Goal: Task Accomplishment & Management: Complete application form

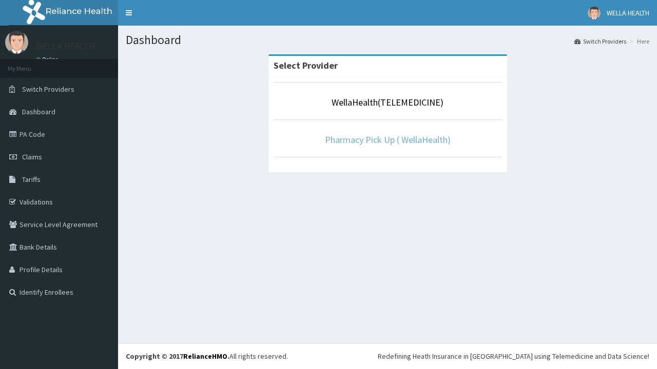
click at [387, 140] on link "Pharmacy Pick Up ( WellaHealth)" at bounding box center [388, 140] width 126 height 12
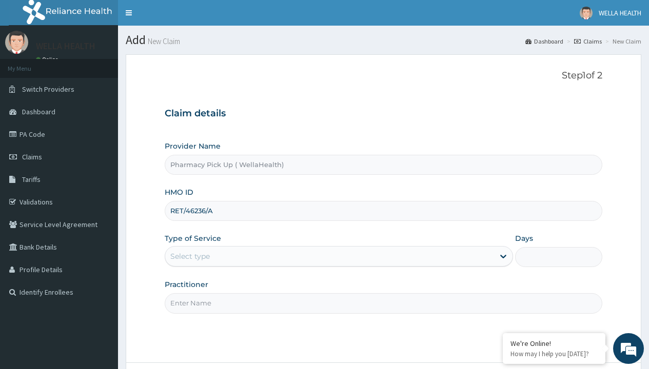
type input "RET/46236/A"
type input "WellaHealth"
click at [190, 256] on div "Select type" at bounding box center [189, 256] width 39 height 10
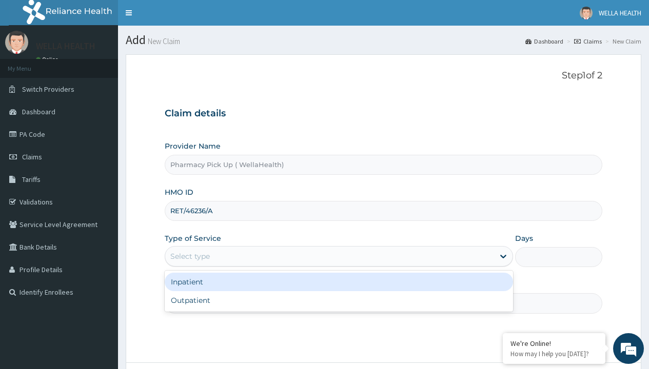
click at [339, 301] on div "Outpatient" at bounding box center [339, 300] width 348 height 18
type input "1"
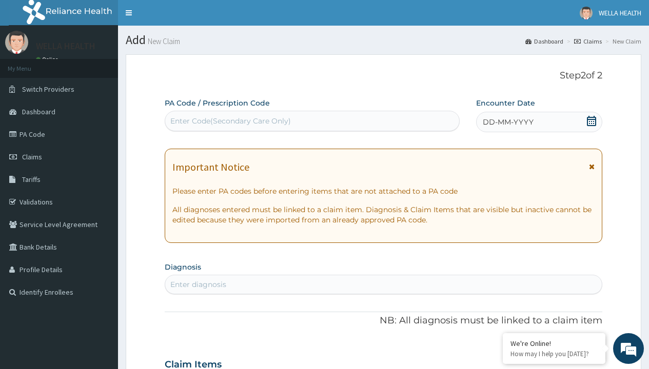
scroll to position [86, 0]
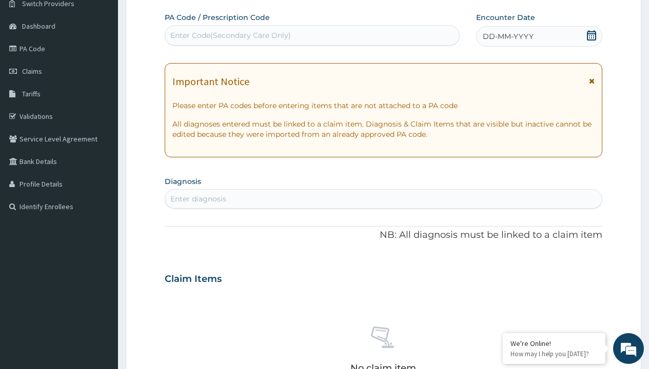
click at [507, 36] on span "DD-MM-YYYY" at bounding box center [508, 36] width 51 height 10
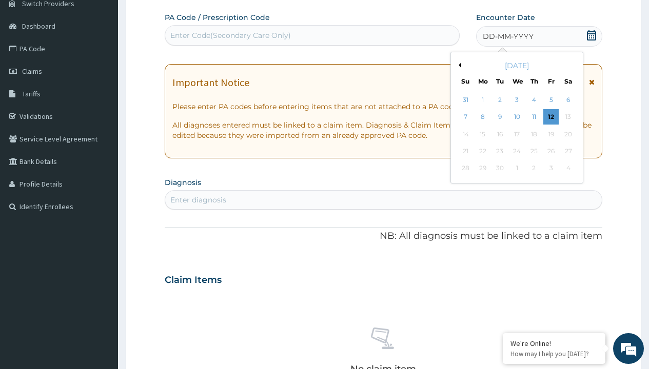
click at [458, 65] on button "Previous Month" at bounding box center [458, 65] width 5 height 5
click at [482, 117] on div "4" at bounding box center [482, 117] width 15 height 15
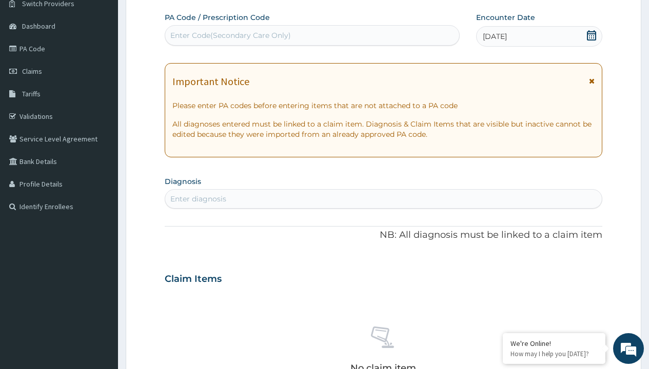
click at [198, 199] on div "Enter diagnosis" at bounding box center [198, 199] width 56 height 10
type input "prescription collected"
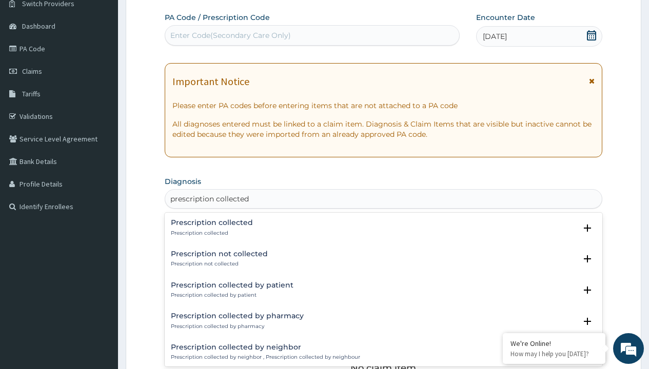
click at [210, 233] on p "Prescription collected" at bounding box center [212, 233] width 82 height 7
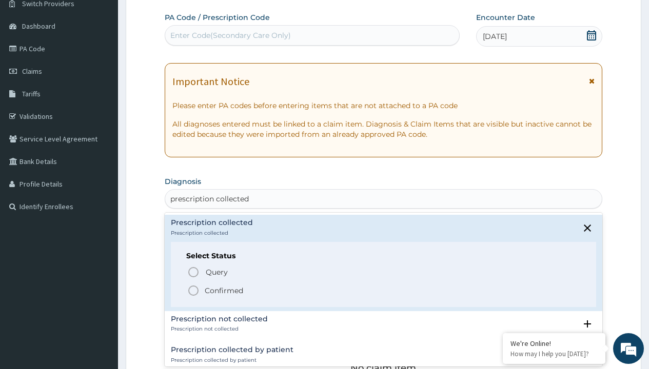
click at [224, 290] on p "Confirmed" at bounding box center [224, 291] width 38 height 10
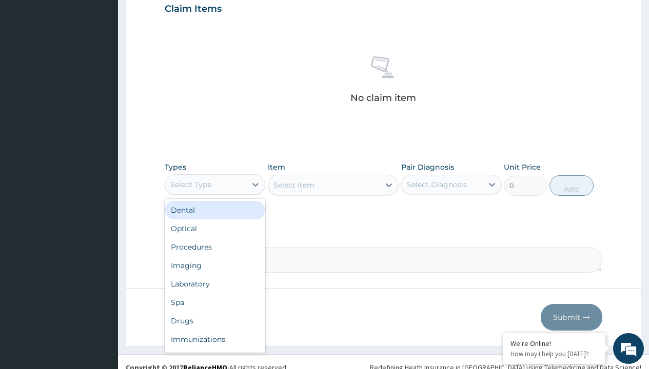
type input "procedures"
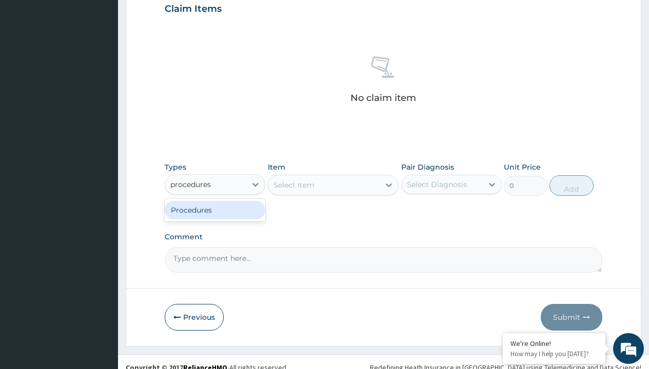
scroll to position [0, 0]
click at [215, 210] on div "Procedures" at bounding box center [215, 210] width 101 height 18
click at [293, 185] on div "Select Item" at bounding box center [293, 185] width 41 height 10
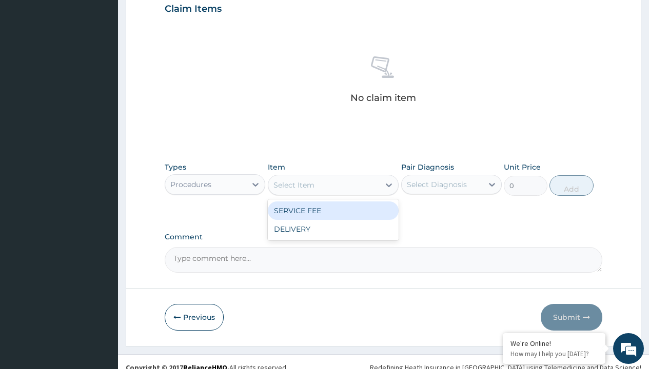
type input "service fee"
click at [333, 210] on div "SERVICE FEE" at bounding box center [333, 211] width 131 height 18
type input "100"
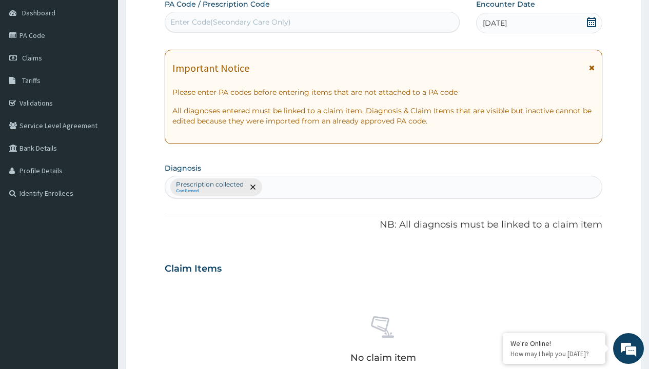
scroll to position [179, 0]
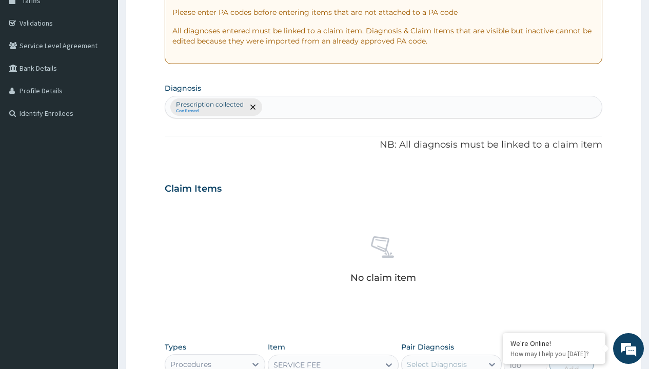
type input "prescription collected"
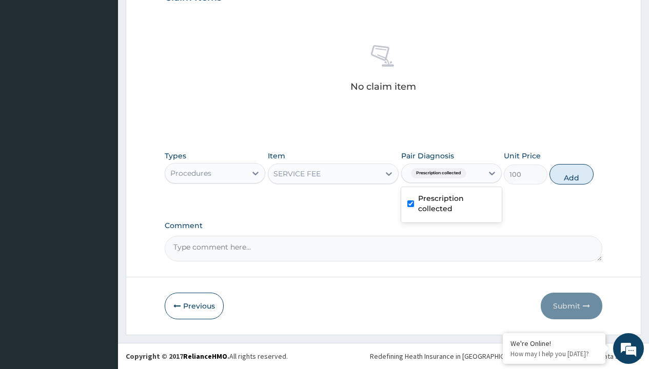
checkbox input "true"
click at [571, 174] on button "Add" at bounding box center [571, 174] width 44 height 21
type input "0"
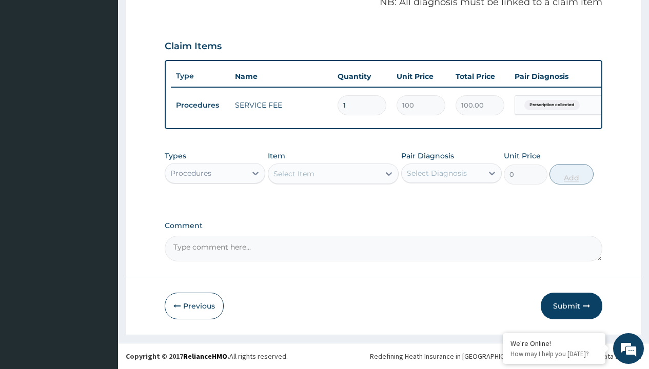
scroll to position [329, 0]
click at [191, 173] on div "Procedures" at bounding box center [190, 173] width 41 height 10
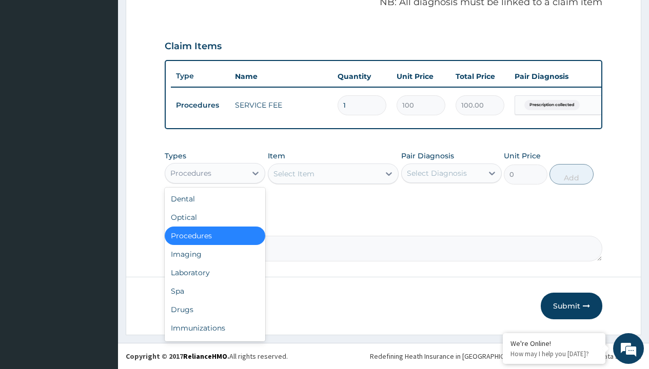
type input "drugs"
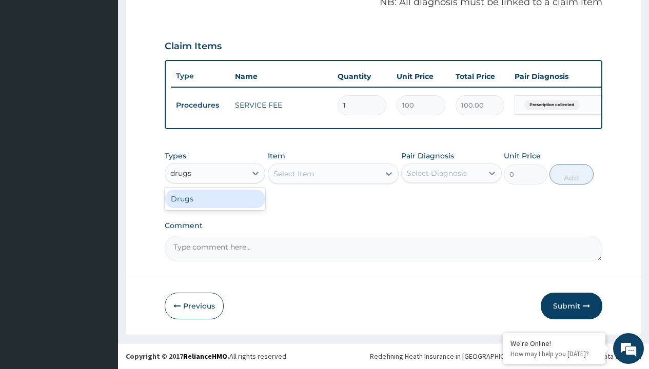
scroll to position [0, 0]
click at [215, 198] on div "Drugs" at bounding box center [215, 199] width 101 height 18
click at [293, 173] on div "Select Item" at bounding box center [333, 174] width 131 height 21
click at [181, 173] on div "Drugs" at bounding box center [181, 173] width 23 height 10
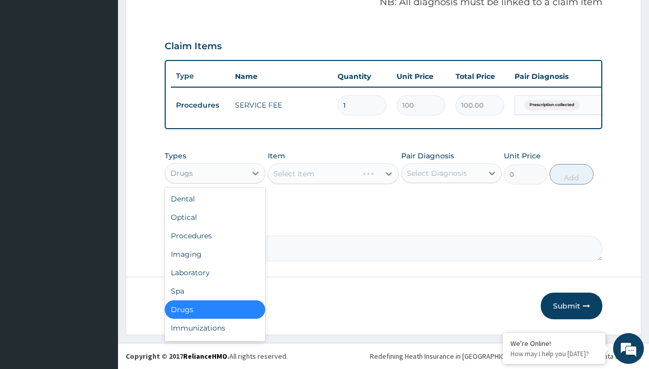
type input "drugs"
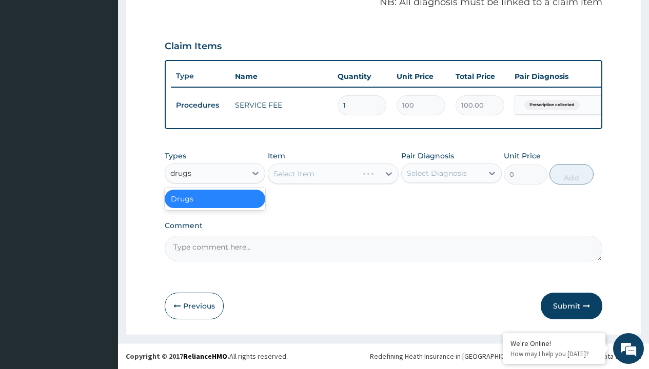
click at [215, 198] on div "Drugs" at bounding box center [215, 199] width 101 height 18
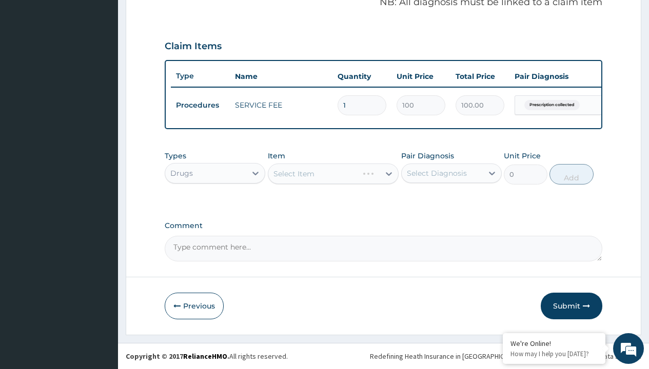
click at [293, 173] on div "Select Item" at bounding box center [333, 174] width 131 height 21
type input "[MEDICAL_DATA] 500mg x 90 tabs (syschol)"
click at [181, 173] on div "Drugs" at bounding box center [181, 173] width 23 height 10
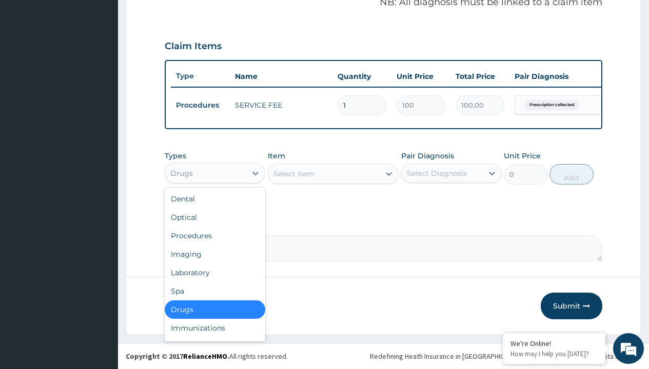
type input "drugs"
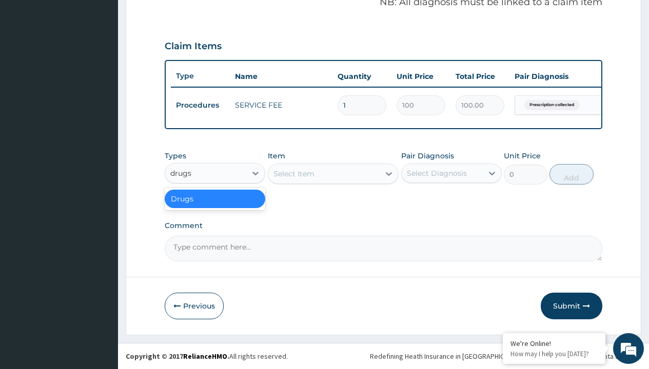
click at [215, 198] on div "Drugs" at bounding box center [215, 199] width 101 height 18
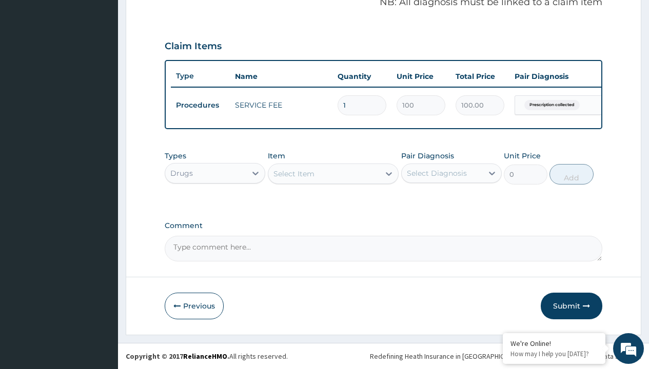
click at [293, 173] on div "Select Item" at bounding box center [293, 174] width 41 height 10
type input "[MEDICAL_DATA] 500mg x 90 tabs (syschol)"
click at [181, 173] on div "Drugs" at bounding box center [181, 173] width 23 height 10
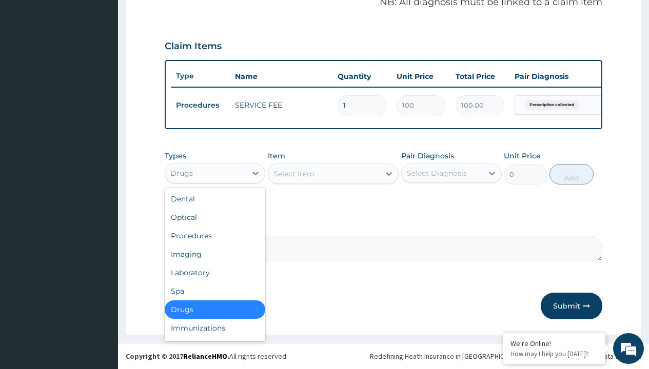
type input "drugs"
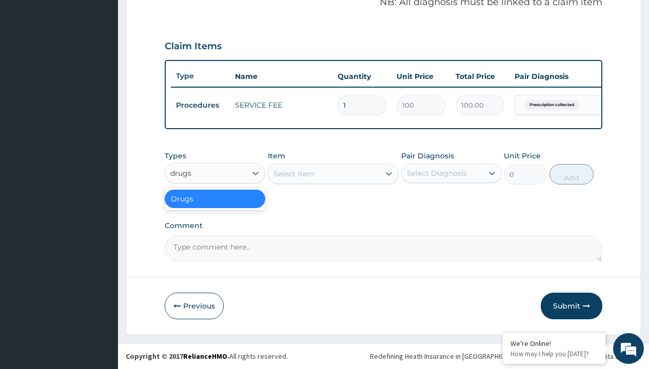
click at [215, 198] on div "Drugs" at bounding box center [215, 199] width 101 height 18
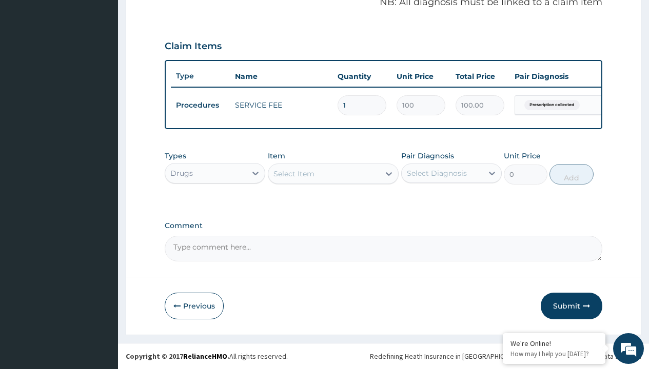
click at [293, 173] on div "Select Item" at bounding box center [293, 174] width 41 height 10
type input "[MEDICAL_DATA] 500mg x 90 tabs (syschol)"
click at [181, 173] on div "Drugs" at bounding box center [181, 173] width 23 height 10
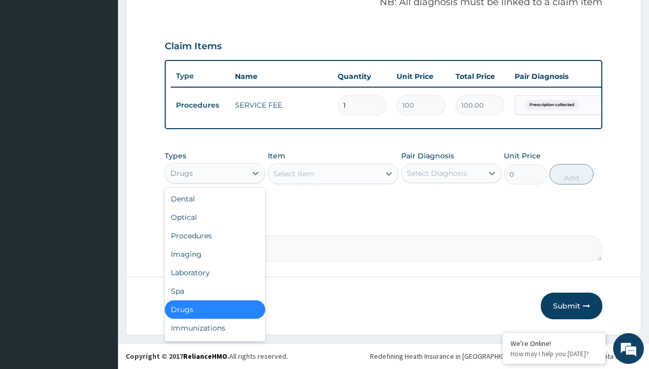
type input "drugs"
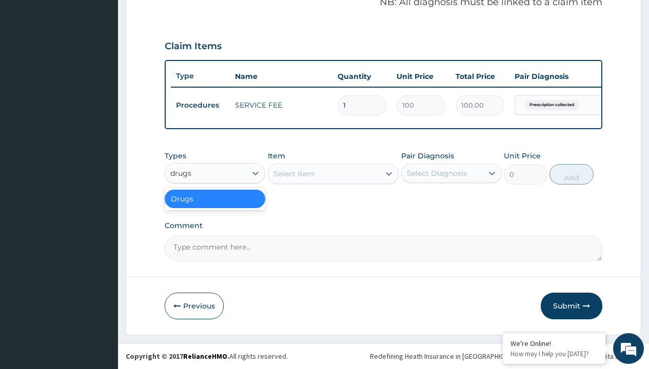
click at [215, 198] on div "Drugs" at bounding box center [215, 199] width 101 height 18
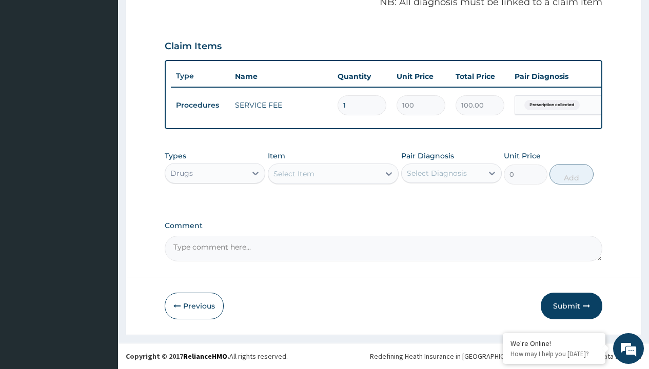
click at [293, 173] on div "Select Item" at bounding box center [293, 174] width 41 height 10
type input "[MEDICAL_DATA] 500mg x 90 tabs (syschol)"
click at [181, 173] on div "Drugs" at bounding box center [181, 173] width 23 height 10
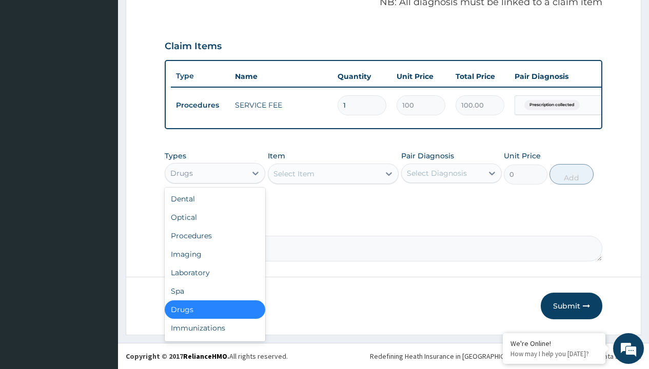
type input "drugs"
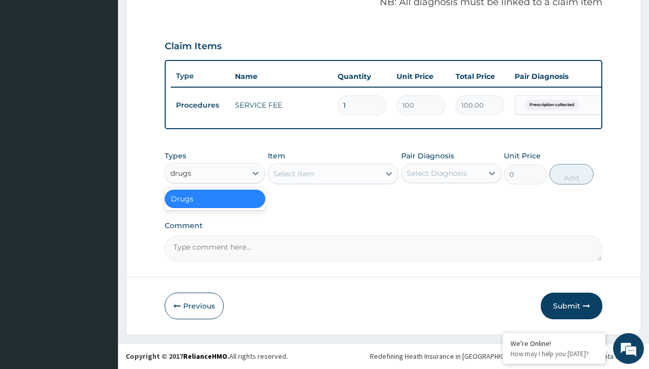
click at [215, 198] on div "Drugs" at bounding box center [215, 199] width 101 height 18
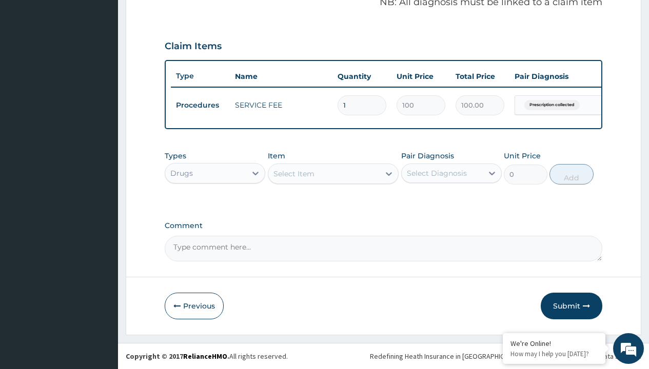
click at [293, 173] on div "Select Item" at bounding box center [293, 174] width 41 height 10
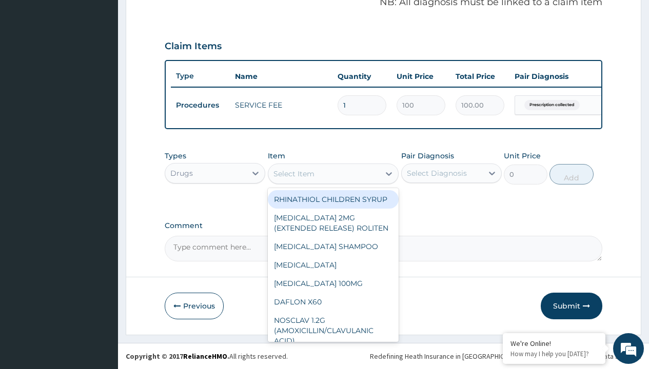
type input "cognitol tablet x 30"
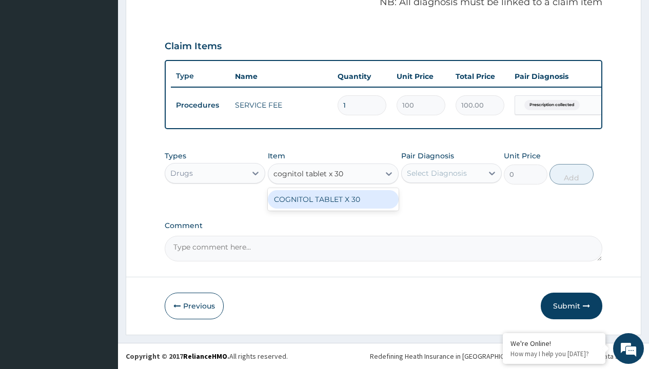
click at [333, 199] on div "COGNITOL TABLET X 30" at bounding box center [333, 199] width 131 height 18
type input "527"
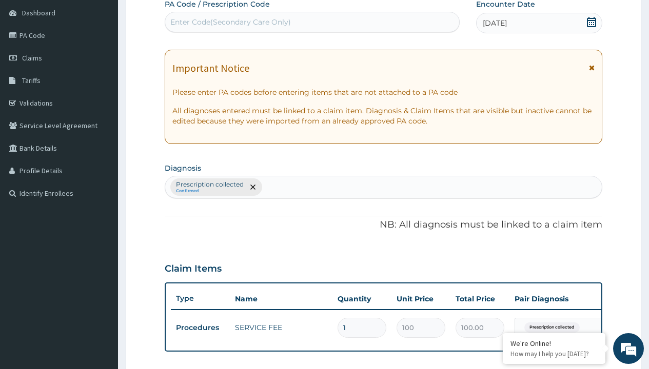
scroll to position [138, 0]
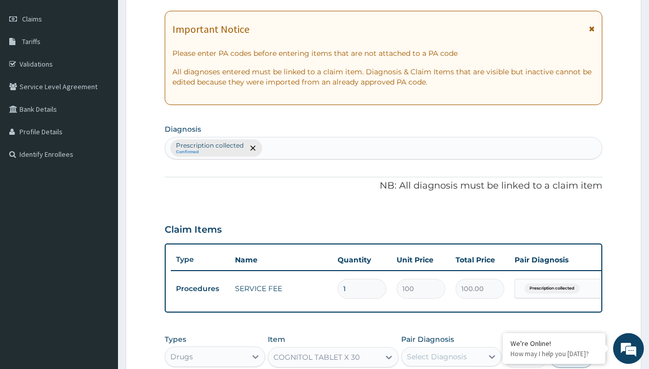
type input "prescription collected"
checkbox input "true"
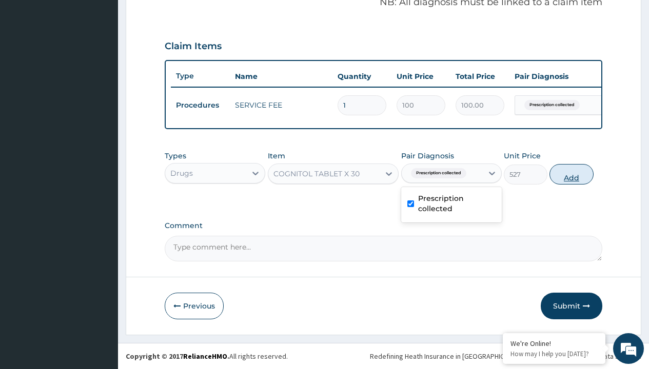
click at [571, 174] on button "Add" at bounding box center [571, 174] width 44 height 21
type input "0"
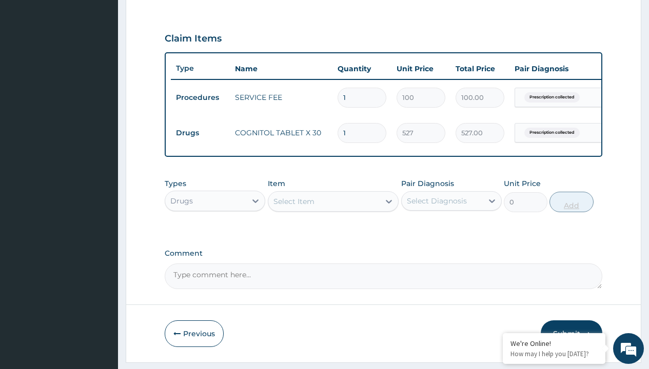
type input "30"
type input "15810.00"
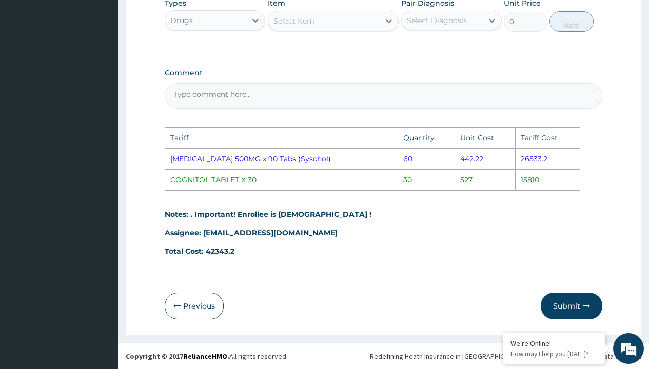
scroll to position [518, 0]
